Goal: Check status: Check status

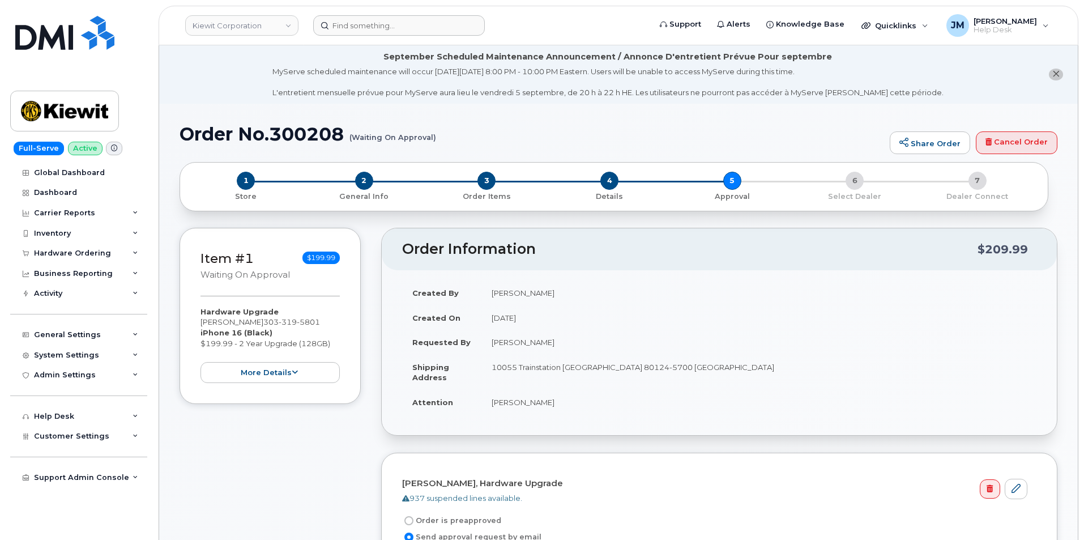
scroll to position [58, 0]
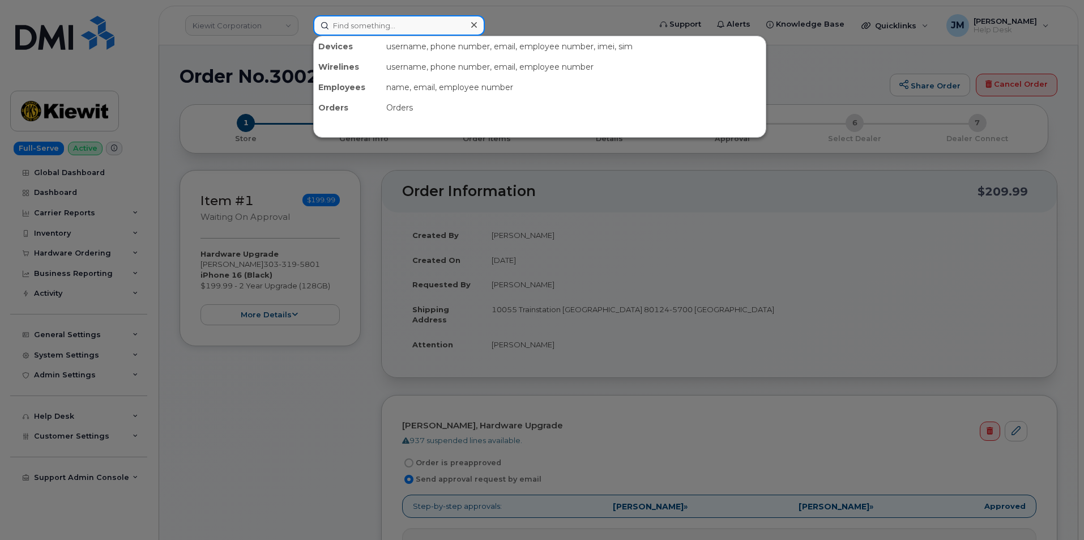
click at [380, 31] on input at bounding box center [399, 25] width 172 height 20
paste input "[PERSON_NAME]"
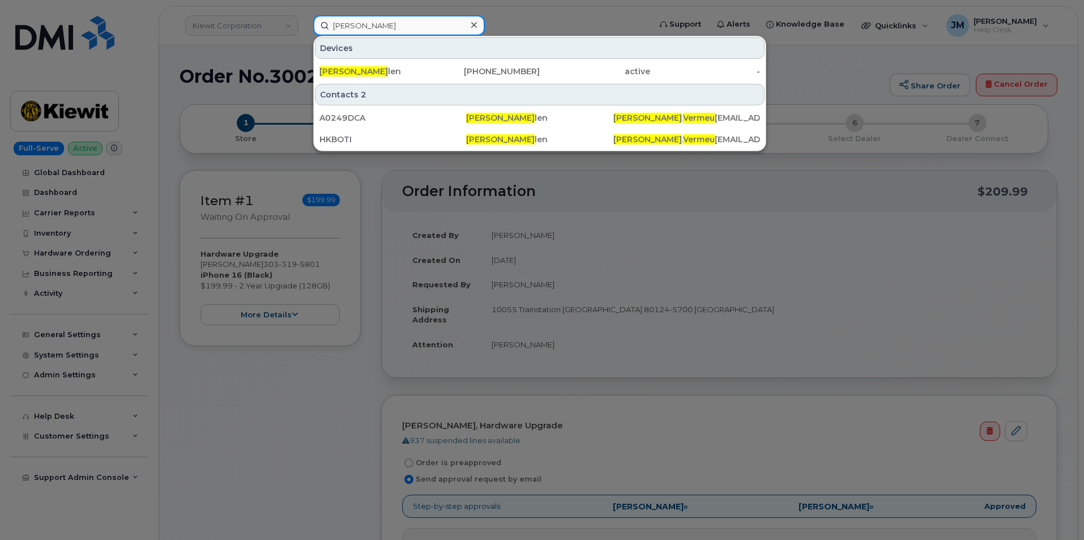
drag, startPoint x: 409, startPoint y: 27, endPoint x: 241, endPoint y: 20, distance: 168.3
click at [304, 20] on div "[PERSON_NAME] [PERSON_NAME] [PERSON_NAME] [PHONE_NUMBER] active - Contacts 2 A0…" at bounding box center [478, 25] width 348 height 20
paste input "206.470.9629"
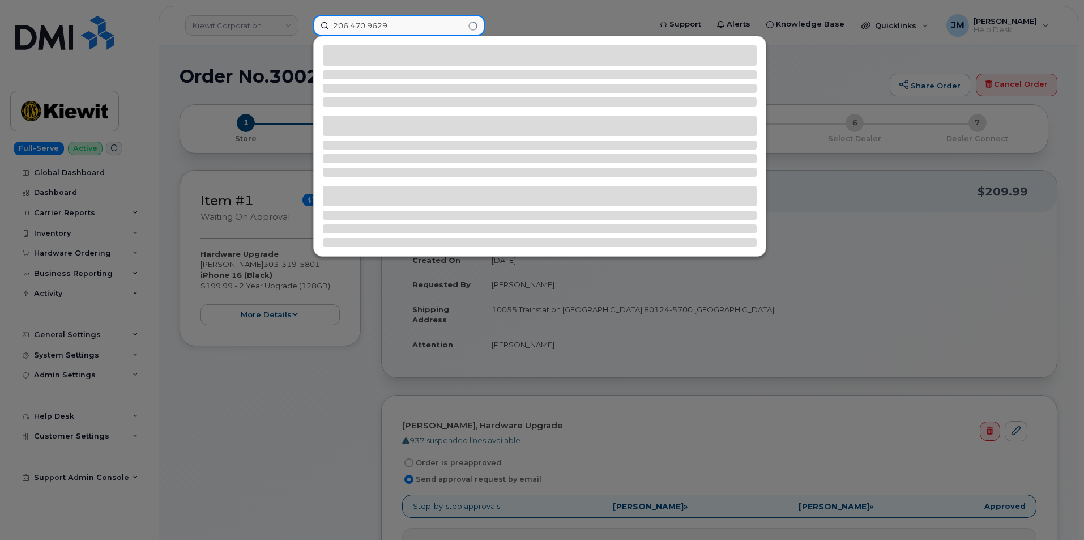
type input "206.470.9629"
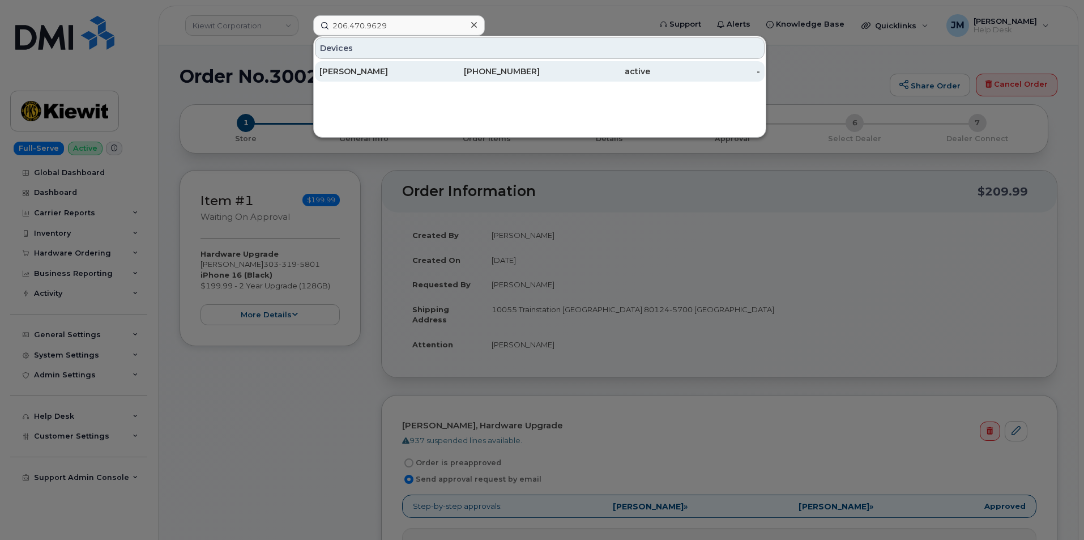
click at [361, 72] on div "[PERSON_NAME]" at bounding box center [374, 71] width 110 height 11
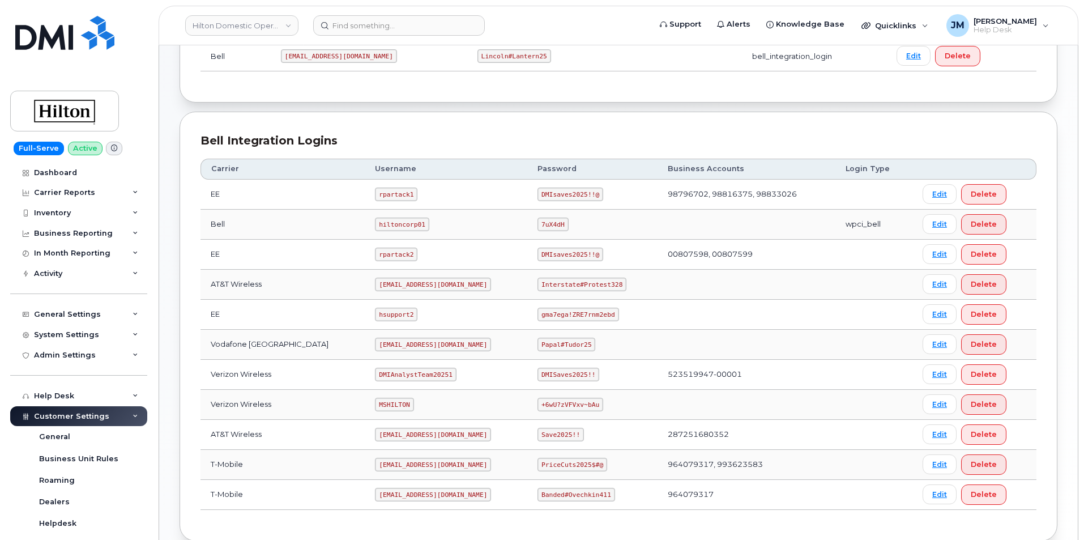
scroll to position [226, 0]
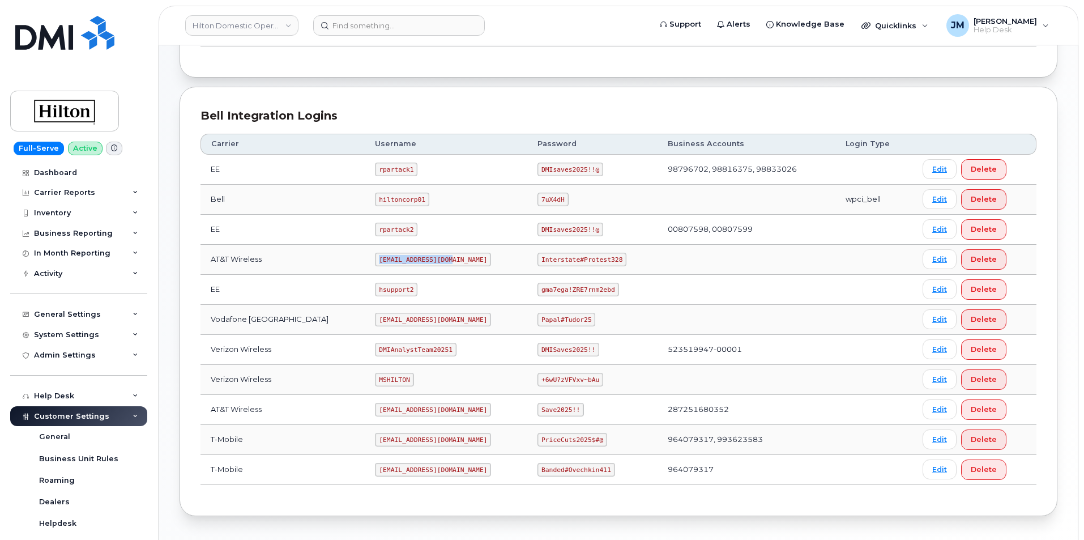
drag, startPoint x: 431, startPoint y: 259, endPoint x: 362, endPoint y: 259, distance: 69.1
click at [375, 259] on code "[EMAIL_ADDRESS][DOMAIN_NAME]" at bounding box center [433, 259] width 116 height 14
copy code "ms-hilton@dminc.com"
drag, startPoint x: 605, startPoint y: 258, endPoint x: 525, endPoint y: 259, distance: 80.4
click at [527, 259] on td "Interstate#Protest328" at bounding box center [592, 260] width 130 height 30
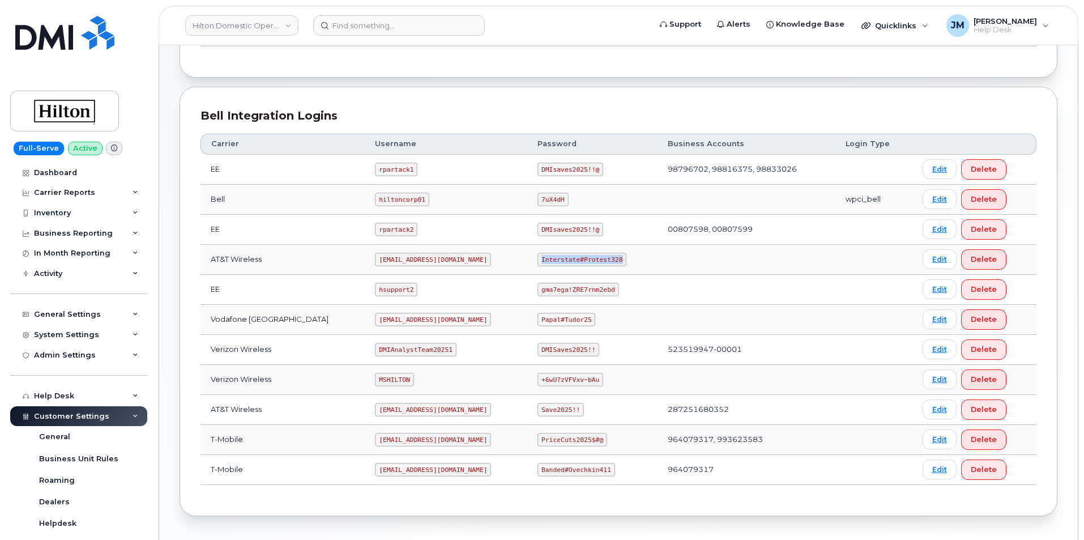
copy code "Interstate#Protest328"
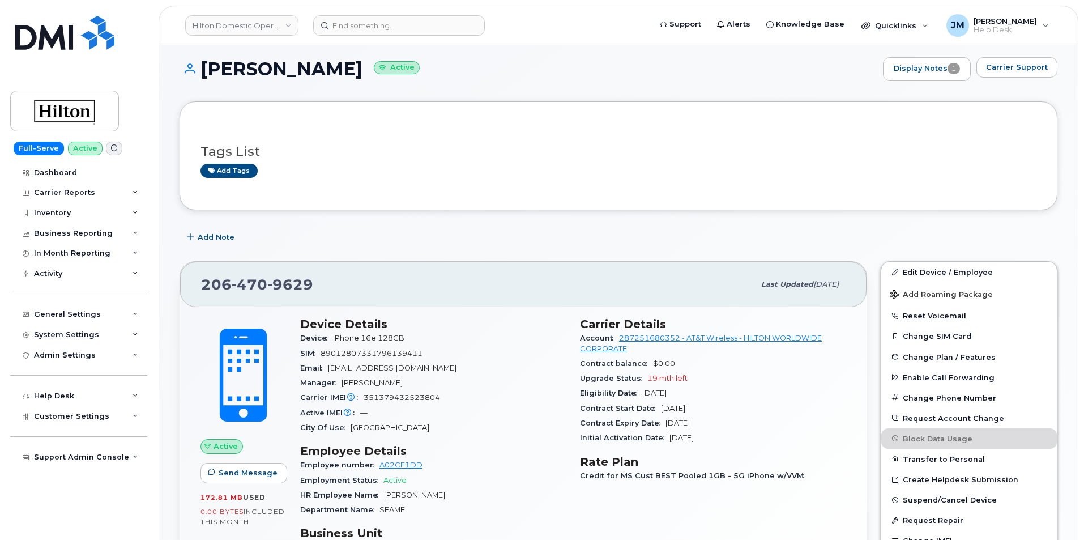
scroll to position [57, 0]
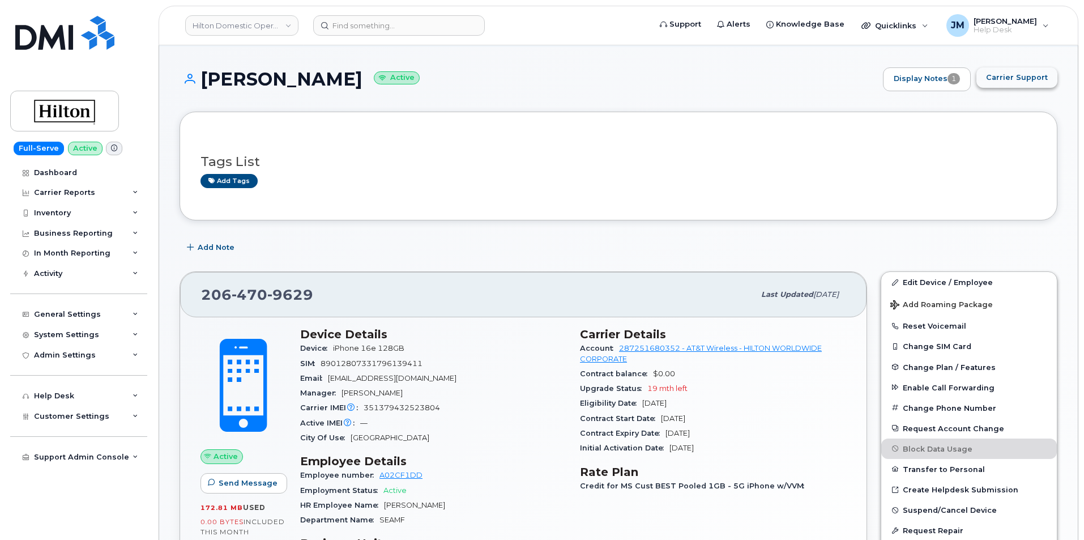
click at [1025, 76] on span "Carrier Support" at bounding box center [1017, 77] width 62 height 11
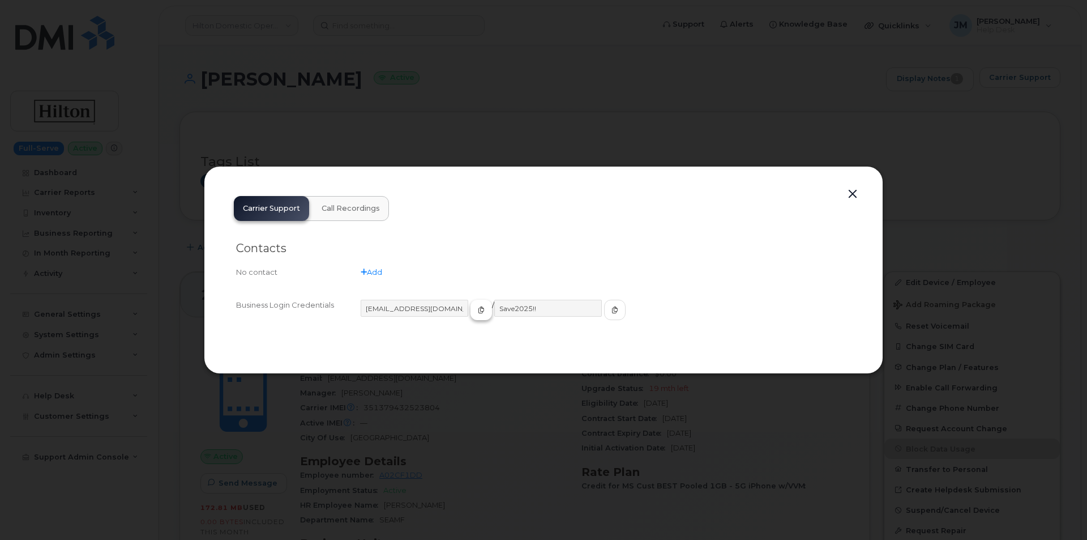
click at [478, 310] on icon "button" at bounding box center [481, 309] width 7 height 7
click at [611, 311] on icon "button" at bounding box center [614, 309] width 7 height 7
click at [478, 311] on icon "button" at bounding box center [481, 309] width 7 height 7
click at [435, 156] on div at bounding box center [543, 270] width 1087 height 540
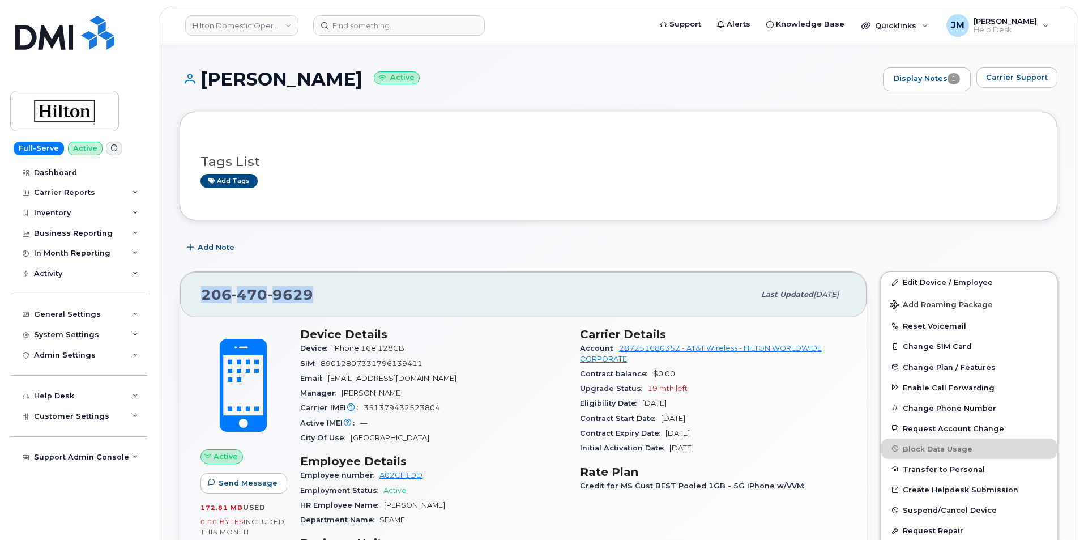
drag, startPoint x: 315, startPoint y: 294, endPoint x: 204, endPoint y: 289, distance: 110.5
click at [204, 289] on div "206 470 9629" at bounding box center [477, 294] width 553 height 24
copy span "206 470 9629"
click at [363, 23] on input at bounding box center [399, 25] width 172 height 20
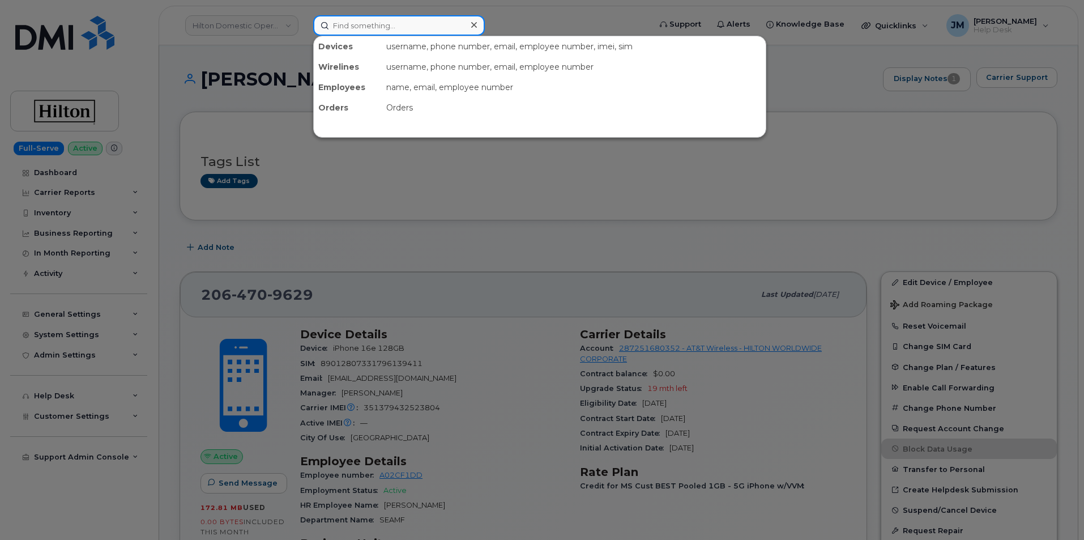
paste input "299471"
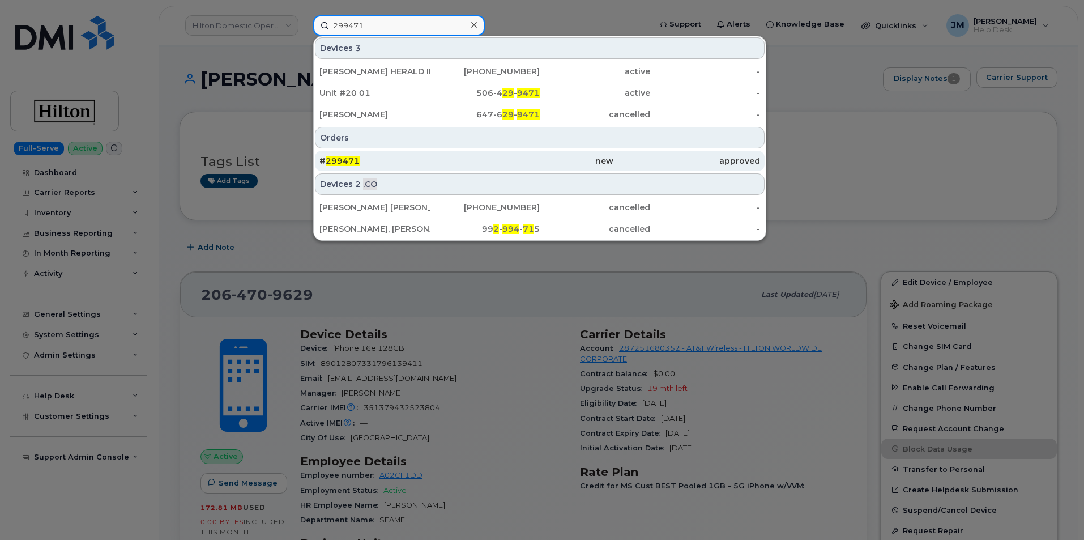
type input "299471"
click at [350, 159] on span "299471" at bounding box center [343, 161] width 34 height 10
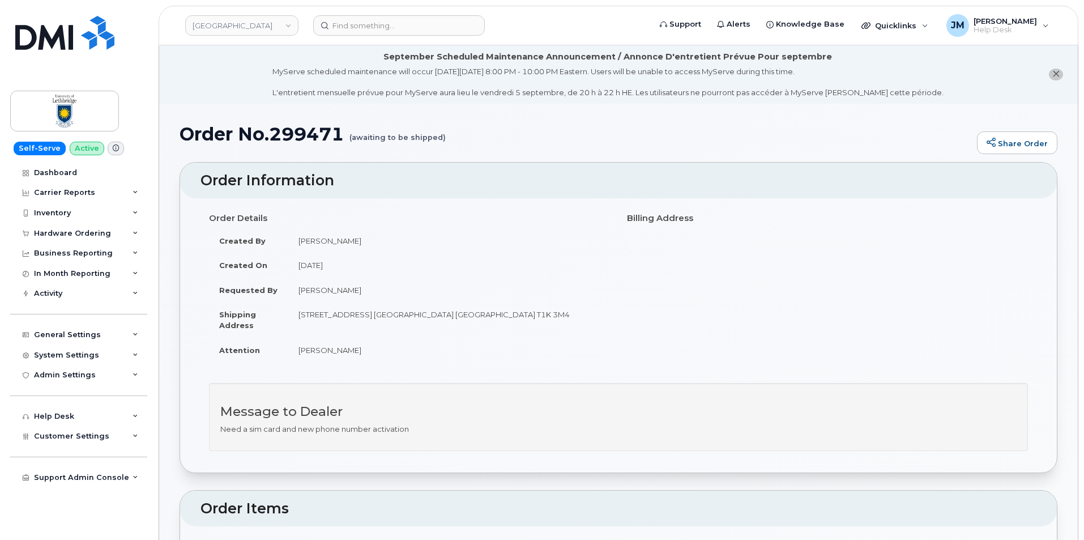
drag, startPoint x: 451, startPoint y: 137, endPoint x: 401, endPoint y: 140, distance: 50.5
click at [401, 140] on h1 "Order No.299471 (awaiting to be shipped)" at bounding box center [574, 134] width 791 height 20
drag, startPoint x: 180, startPoint y: 132, endPoint x: 443, endPoint y: 139, distance: 262.8
click at [443, 139] on h1 "Order No.299471 (awaiting to be shipped)" at bounding box center [574, 134] width 791 height 20
copy h1 "Order No.299471 (awaiting to be shipped)"
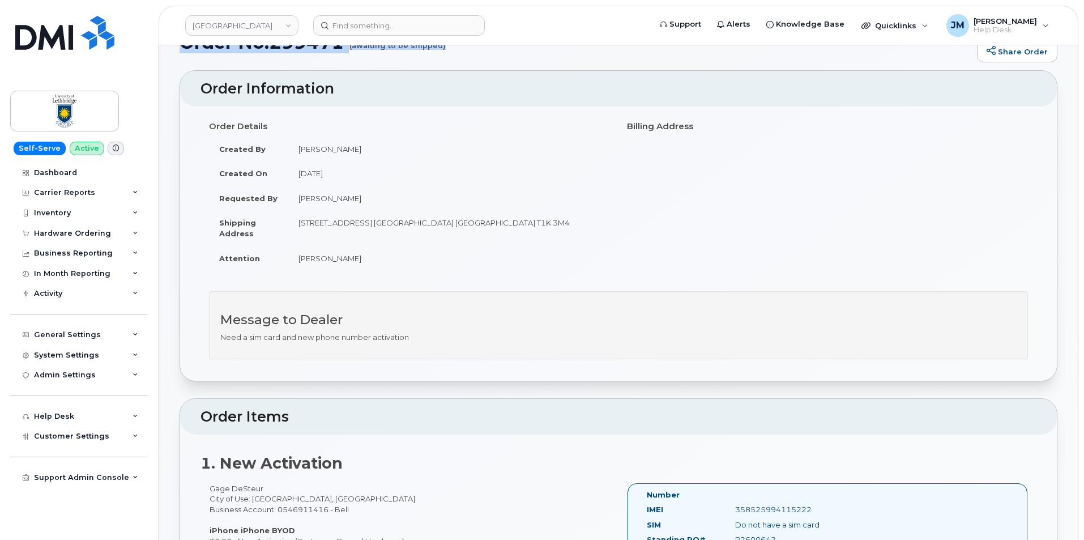
scroll to position [57, 0]
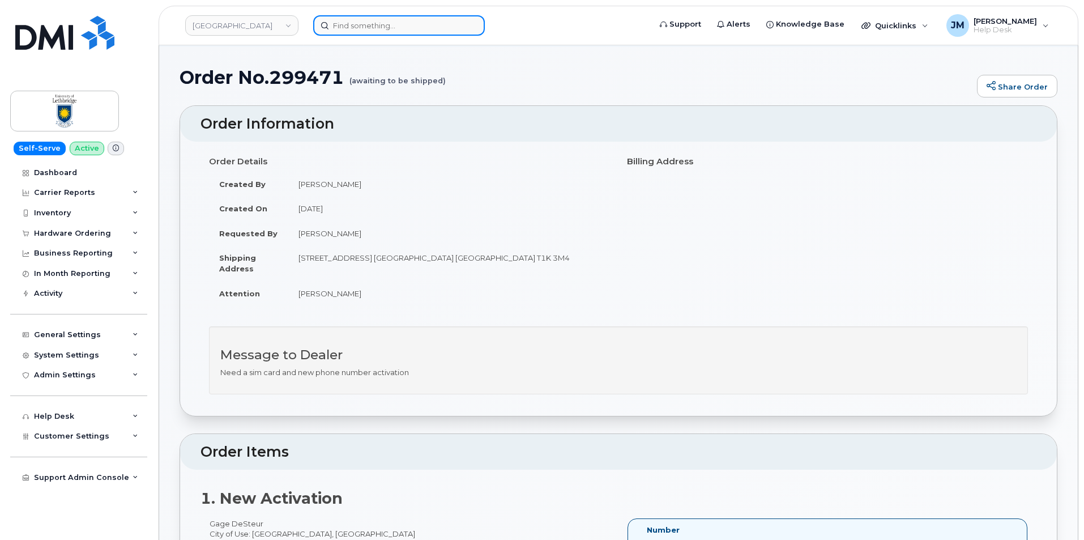
click at [385, 26] on input at bounding box center [399, 25] width 172 height 20
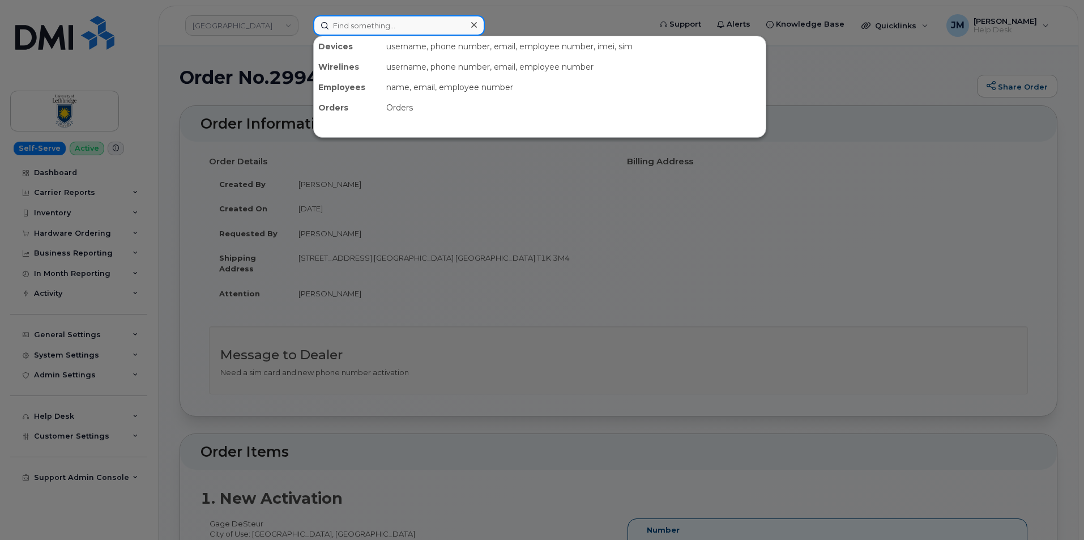
paste input "299725"
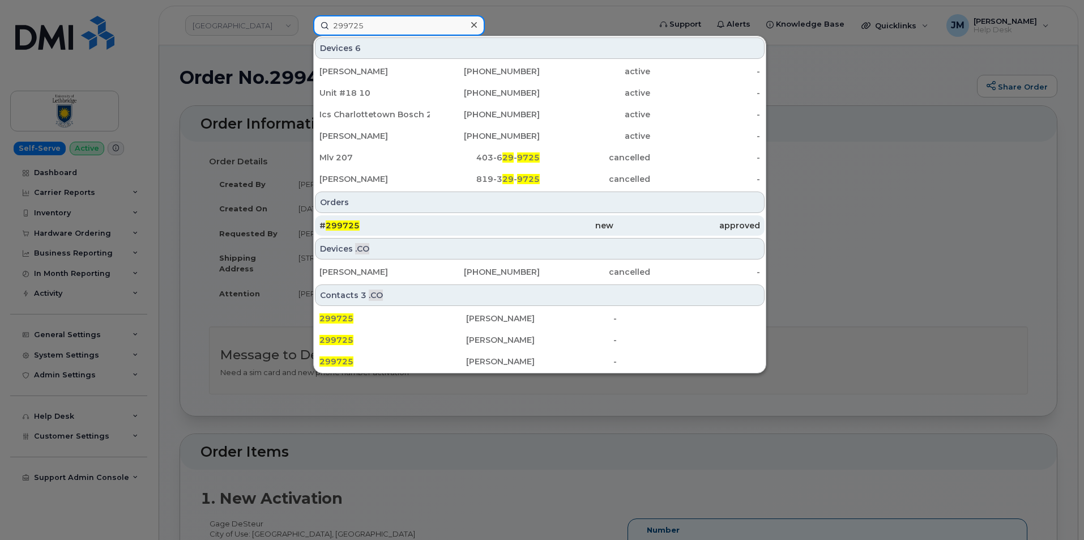
type input "299725"
click at [348, 222] on span "299725" at bounding box center [343, 225] width 34 height 10
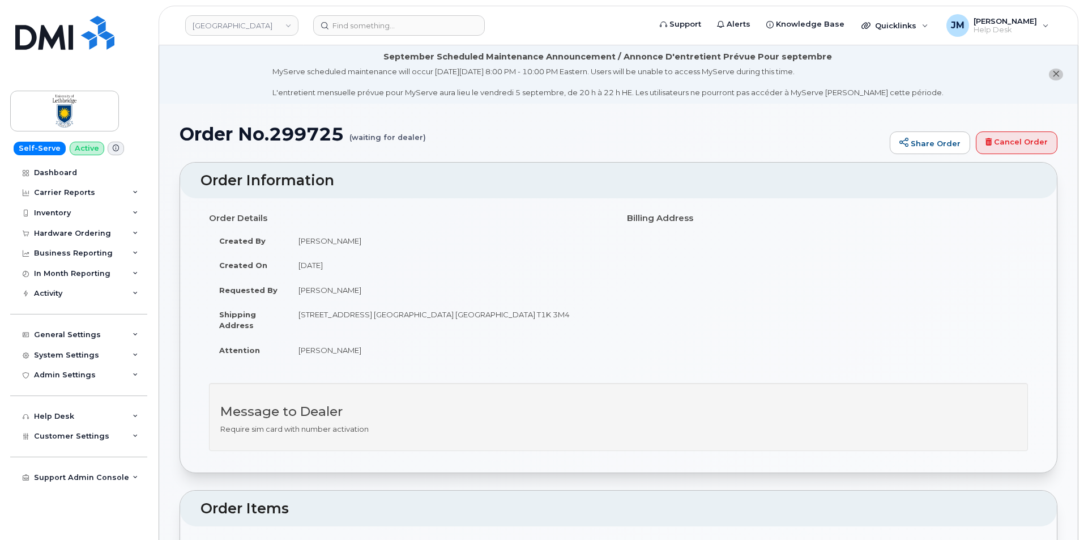
drag, startPoint x: 424, startPoint y: 136, endPoint x: 356, endPoint y: 138, distance: 68.0
click at [356, 138] on h1 "Order No.299725 (waiting for dealer)" at bounding box center [531, 134] width 704 height 20
drag, startPoint x: 179, startPoint y: 132, endPoint x: 431, endPoint y: 147, distance: 252.3
copy h1 "Order No.299725 (waiting for dealer)"
